Goal: Information Seeking & Learning: Compare options

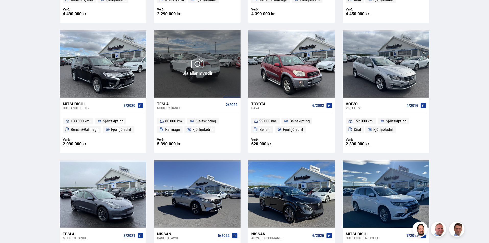
scroll to position [536, 0]
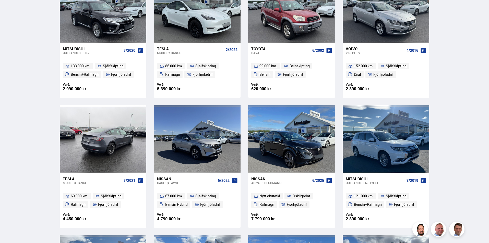
click at [102, 138] on div at bounding box center [102, 139] width 17 height 68
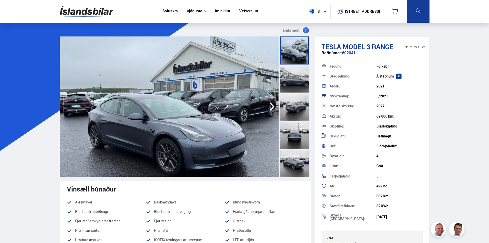
click at [291, 103] on div at bounding box center [294, 107] width 29 height 28
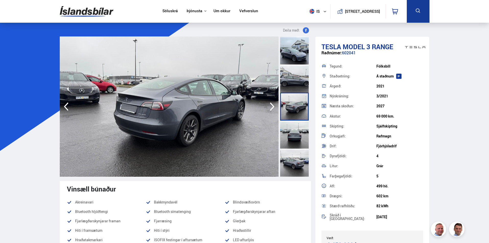
click at [291, 132] on div at bounding box center [294, 135] width 29 height 28
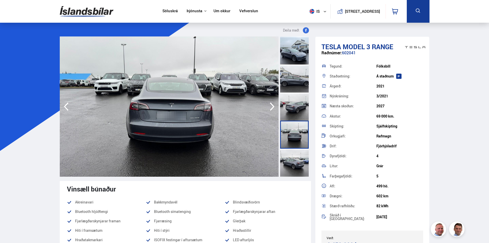
click at [292, 165] on div at bounding box center [294, 163] width 29 height 28
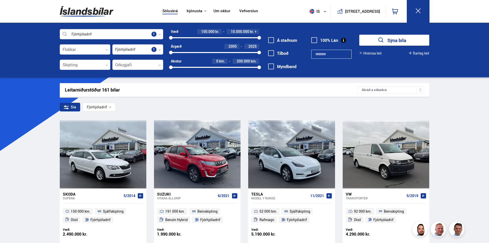
scroll to position [590, 0]
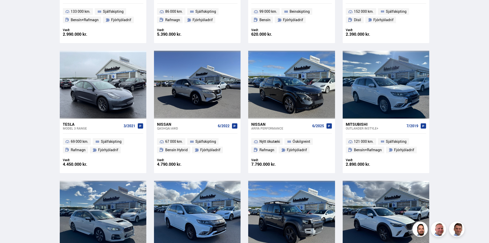
click at [68, 124] on div "Tesla" at bounding box center [92, 124] width 59 height 5
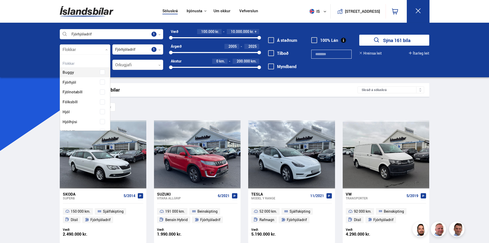
click at [109, 47] on div at bounding box center [85, 50] width 51 height 10
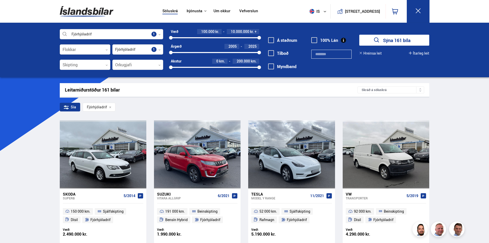
click at [109, 47] on div at bounding box center [85, 50] width 51 height 10
click at [108, 52] on div at bounding box center [85, 50] width 51 height 10
click at [314, 40] on span at bounding box center [314, 40] width 6 height 6
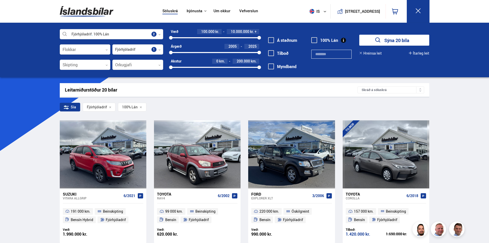
click at [315, 40] on span at bounding box center [314, 40] width 6 height 6
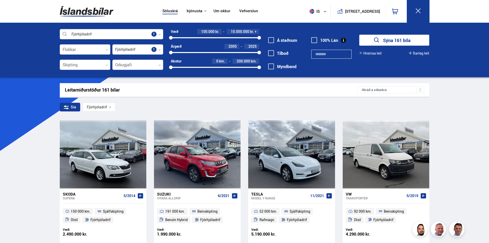
click at [94, 9] on img at bounding box center [87, 11] width 54 height 17
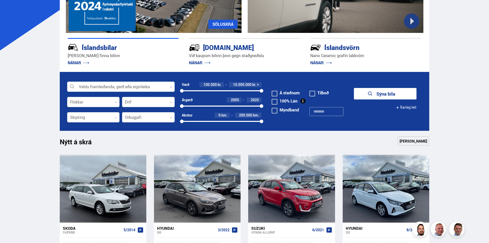
scroll to position [102, 0]
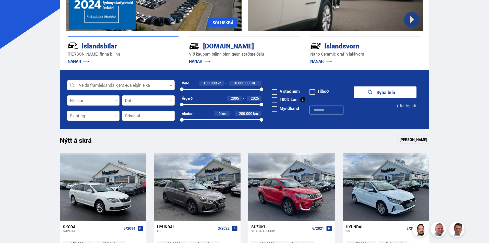
click at [163, 84] on div at bounding box center [120, 85] width 107 height 10
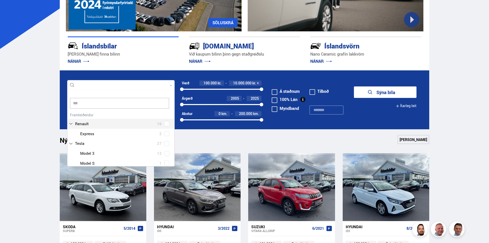
scroll to position [0, 0]
click at [164, 144] on div "Tesla 27 Tesla Model 3 12 Tesla Model S 1 Tesla Model X 6 Tesla Model Y 8" at bounding box center [120, 164] width 107 height 50
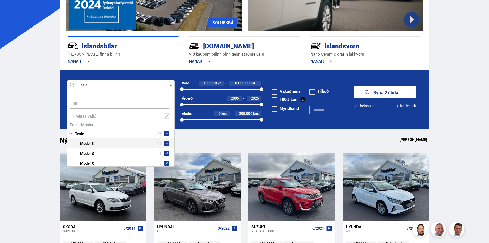
type input "***"
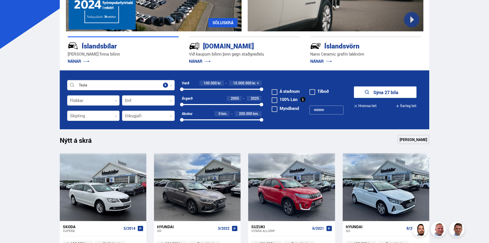
click at [214, 141] on div "Nýtt á skrá Sjá meira" at bounding box center [245, 141] width 370 height 12
click at [272, 92] on span at bounding box center [275, 92] width 6 height 6
click at [368, 93] on icon "submit" at bounding box center [368, 92] width 4 height 4
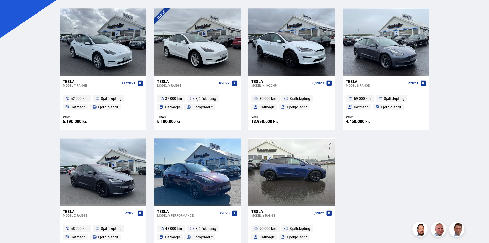
scroll to position [102, 0]
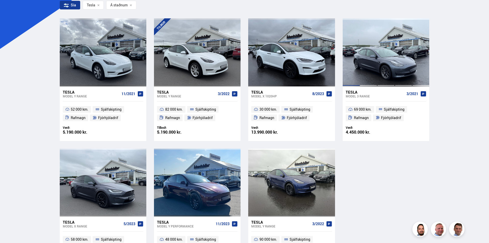
click at [358, 79] on div at bounding box center [350, 52] width 17 height 68
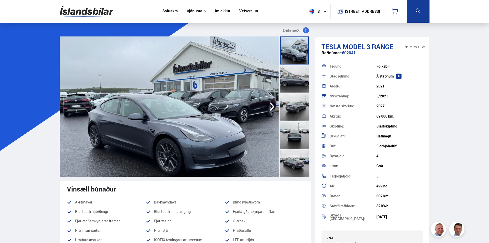
click at [300, 83] on div at bounding box center [294, 79] width 29 height 28
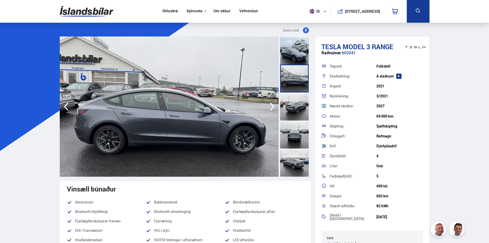
click at [293, 107] on div at bounding box center [294, 107] width 29 height 28
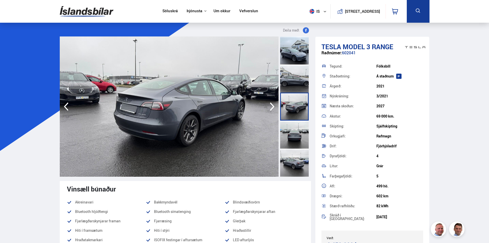
click at [282, 126] on div at bounding box center [294, 135] width 29 height 28
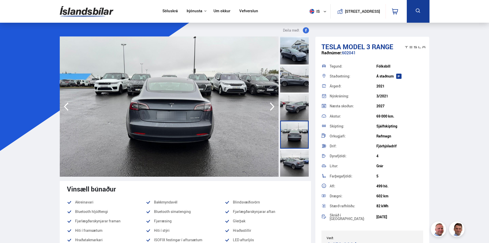
click at [289, 156] on div at bounding box center [294, 163] width 29 height 28
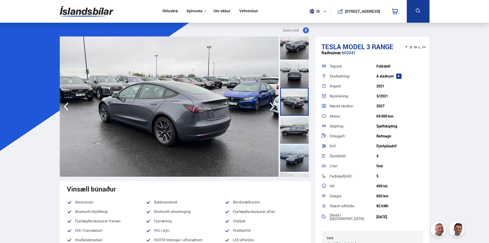
scroll to position [77, 0]
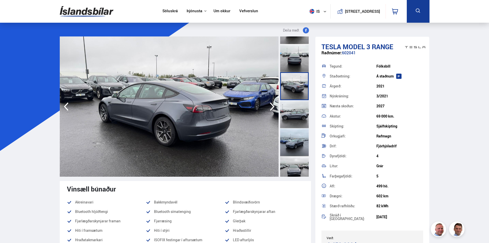
click at [305, 114] on div at bounding box center [294, 114] width 29 height 28
